Goal: Task Accomplishment & Management: Use online tool/utility

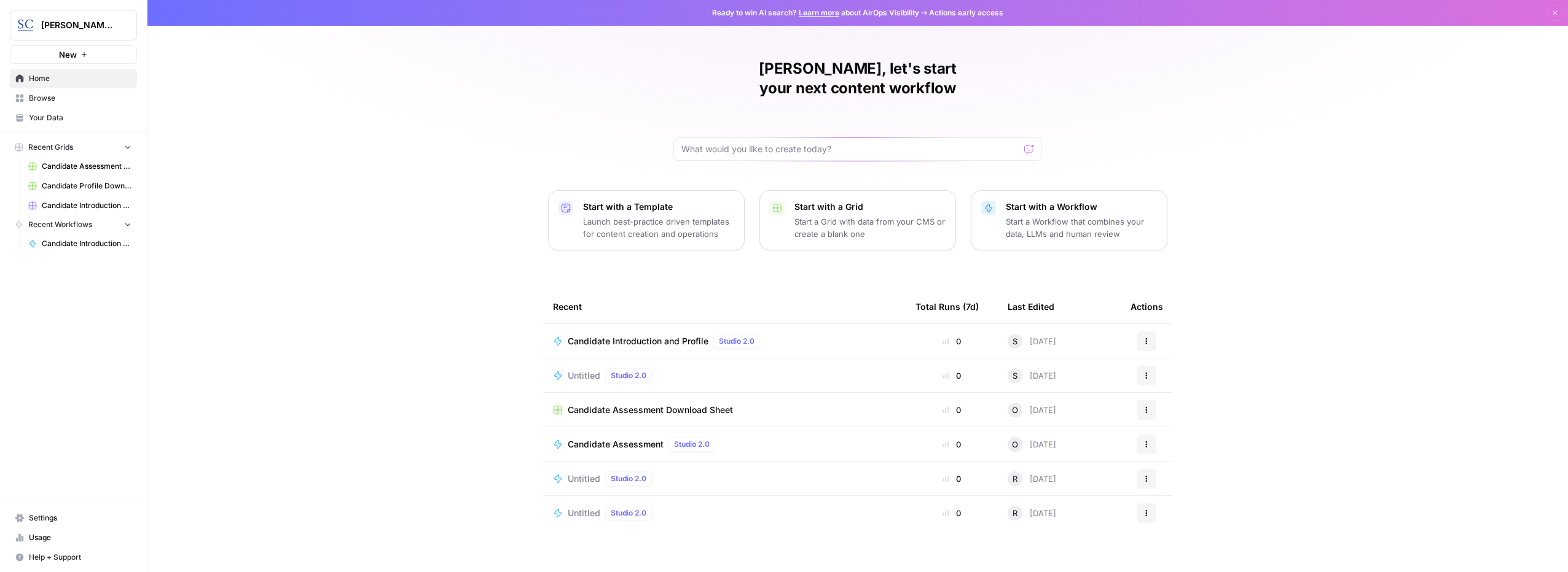
click at [623, 336] on span "Candidate Introduction and Profile" at bounding box center [638, 342] width 140 height 13
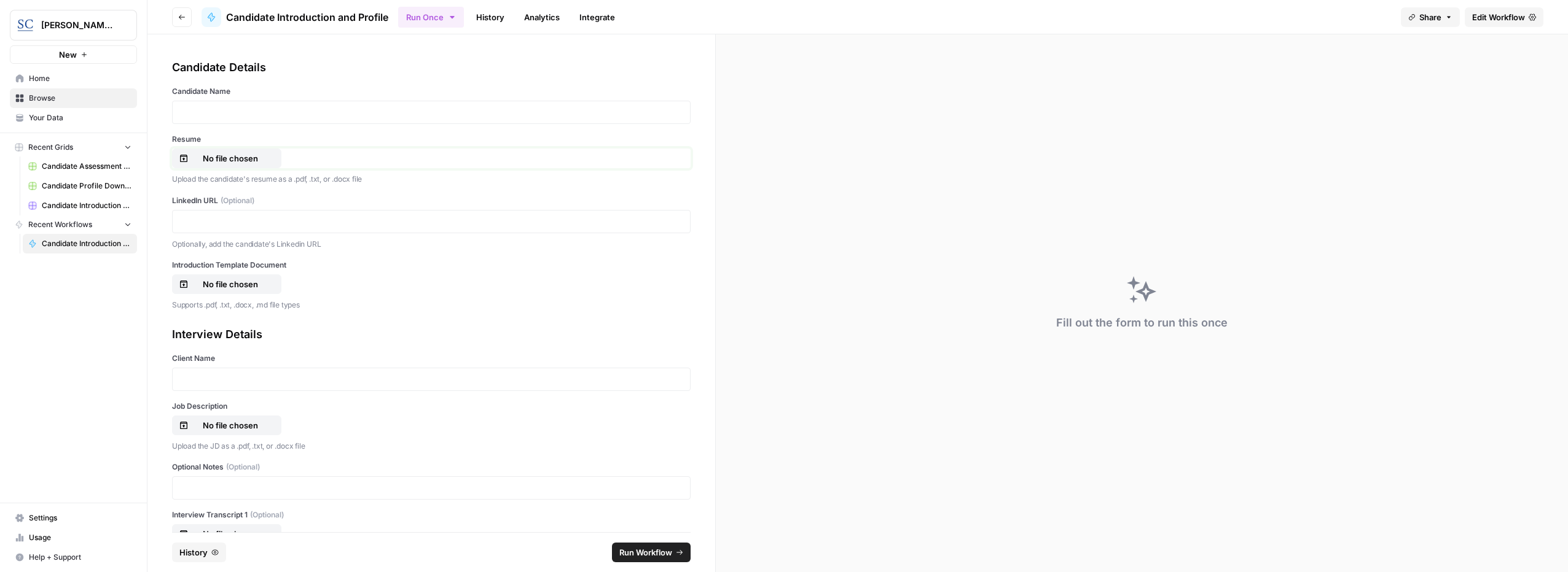
click at [201, 159] on p "No file chosen" at bounding box center [231, 158] width 79 height 13
click at [254, 113] on p at bounding box center [431, 112] width 503 height 13
click at [274, 205] on label "LinkedIn URL (Optional)" at bounding box center [431, 200] width 519 height 11
click at [257, 219] on p at bounding box center [431, 221] width 503 height 13
click at [229, 286] on p "No file chosen" at bounding box center [231, 284] width 79 height 13
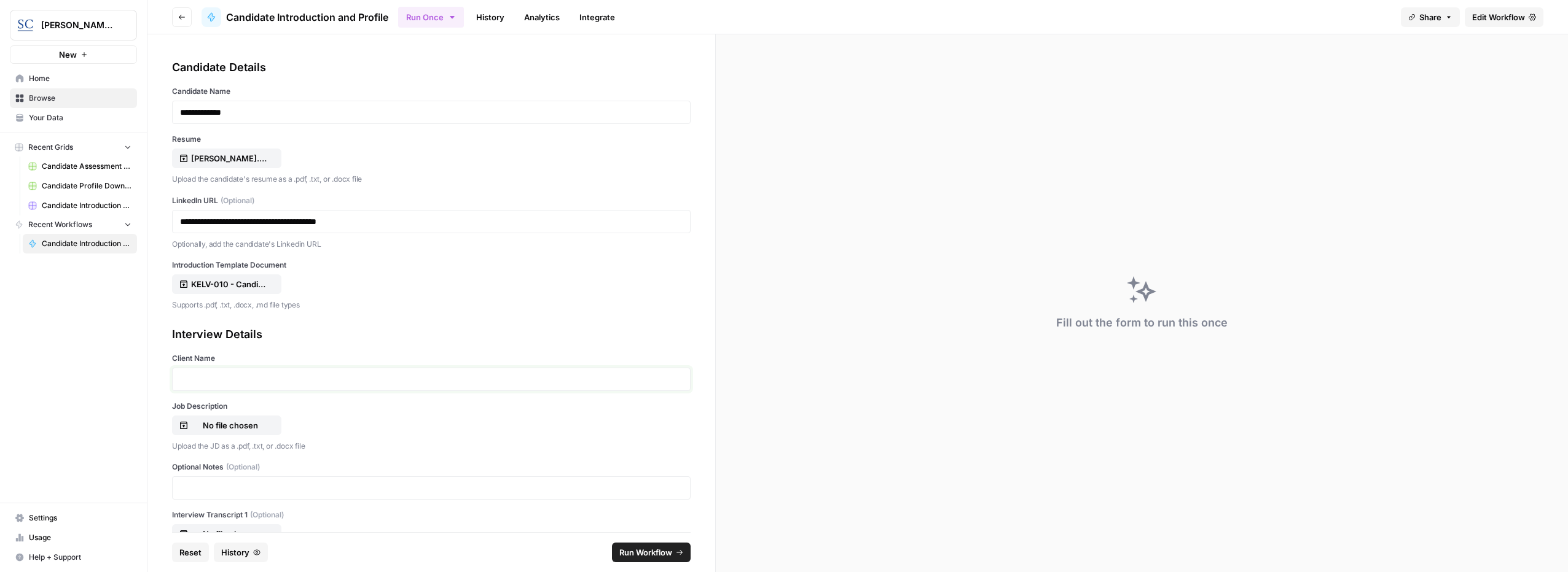
click at [216, 380] on p at bounding box center [431, 379] width 503 height 13
click at [223, 423] on p "No file chosen" at bounding box center [231, 425] width 79 height 13
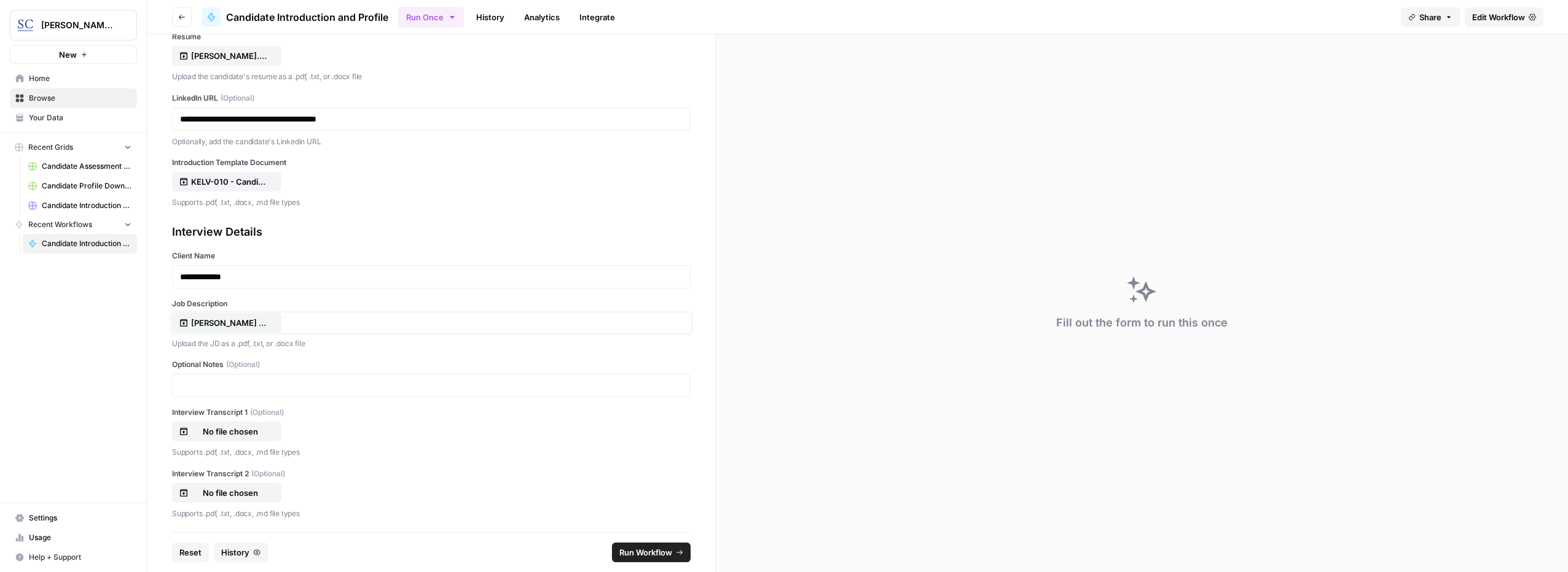
scroll to position [104, 0]
click at [646, 543] on button "Run Workflow" at bounding box center [652, 553] width 79 height 20
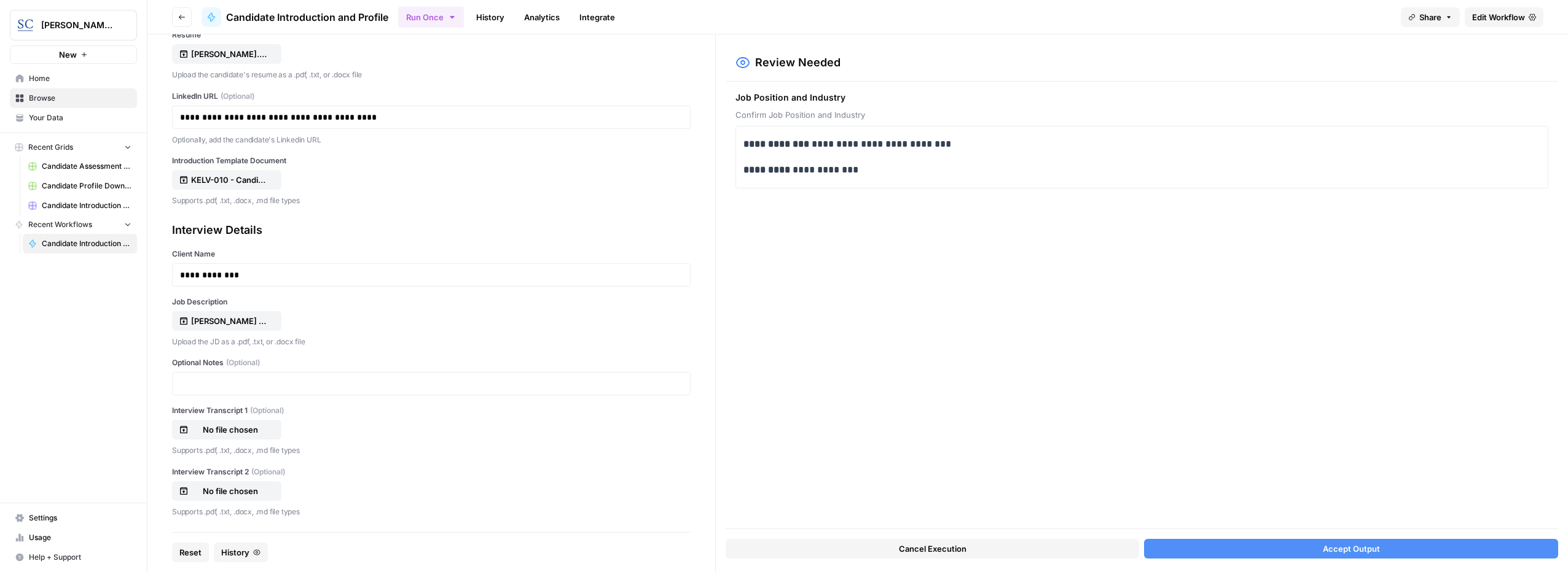
click at [1222, 545] on button "Accept Output" at bounding box center [1351, 549] width 414 height 20
